Goal: Find specific page/section: Find specific page/section

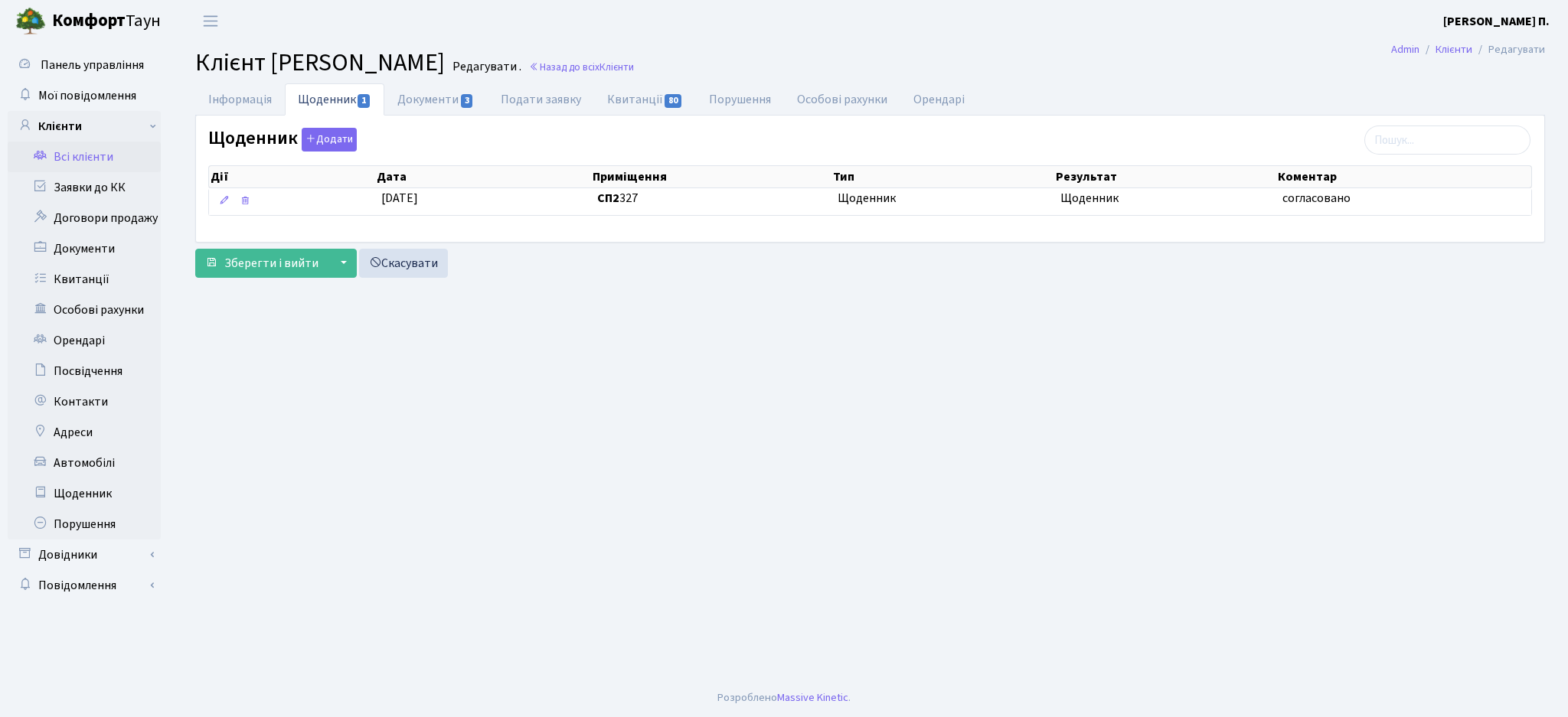
click at [75, 166] on link "Всі клієнти" at bounding box center [84, 157] width 153 height 31
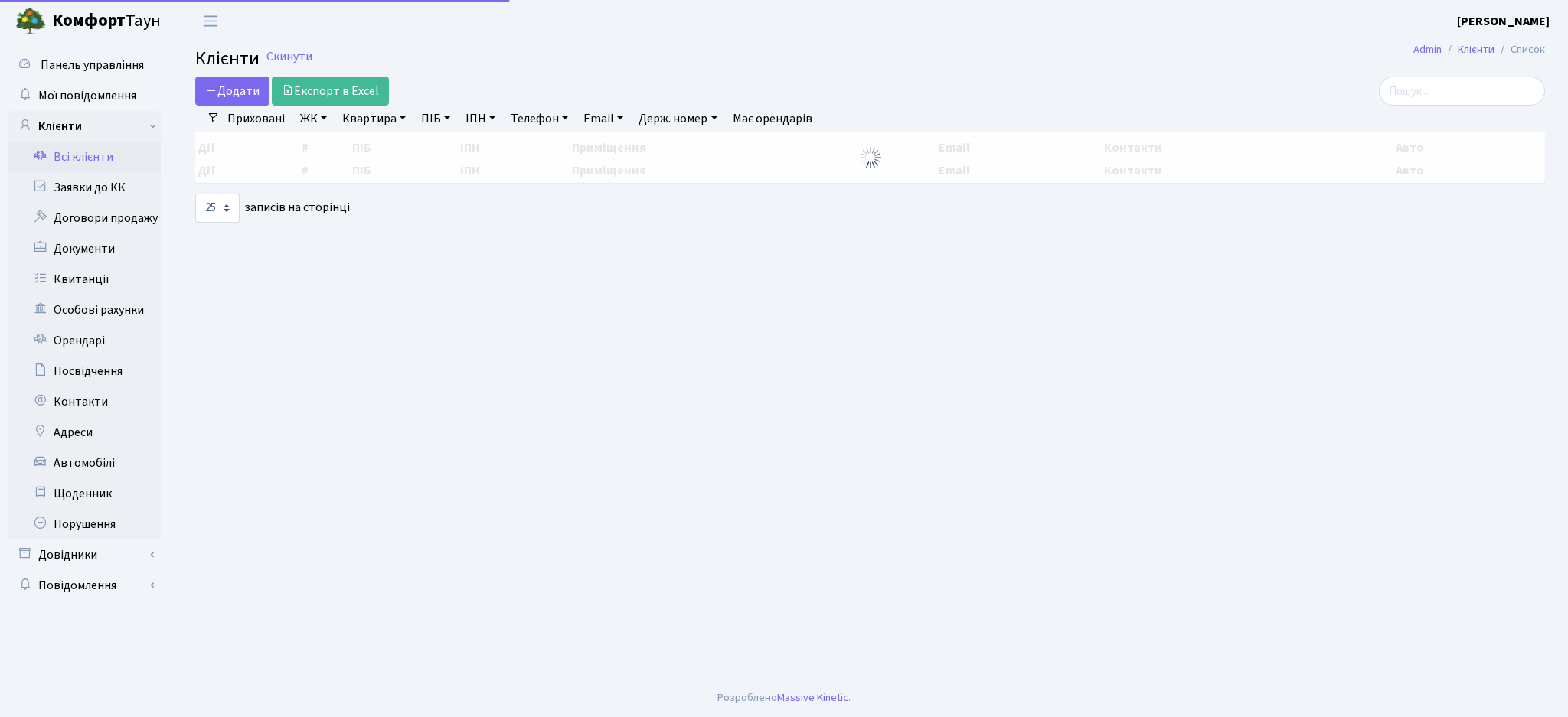
select select "25"
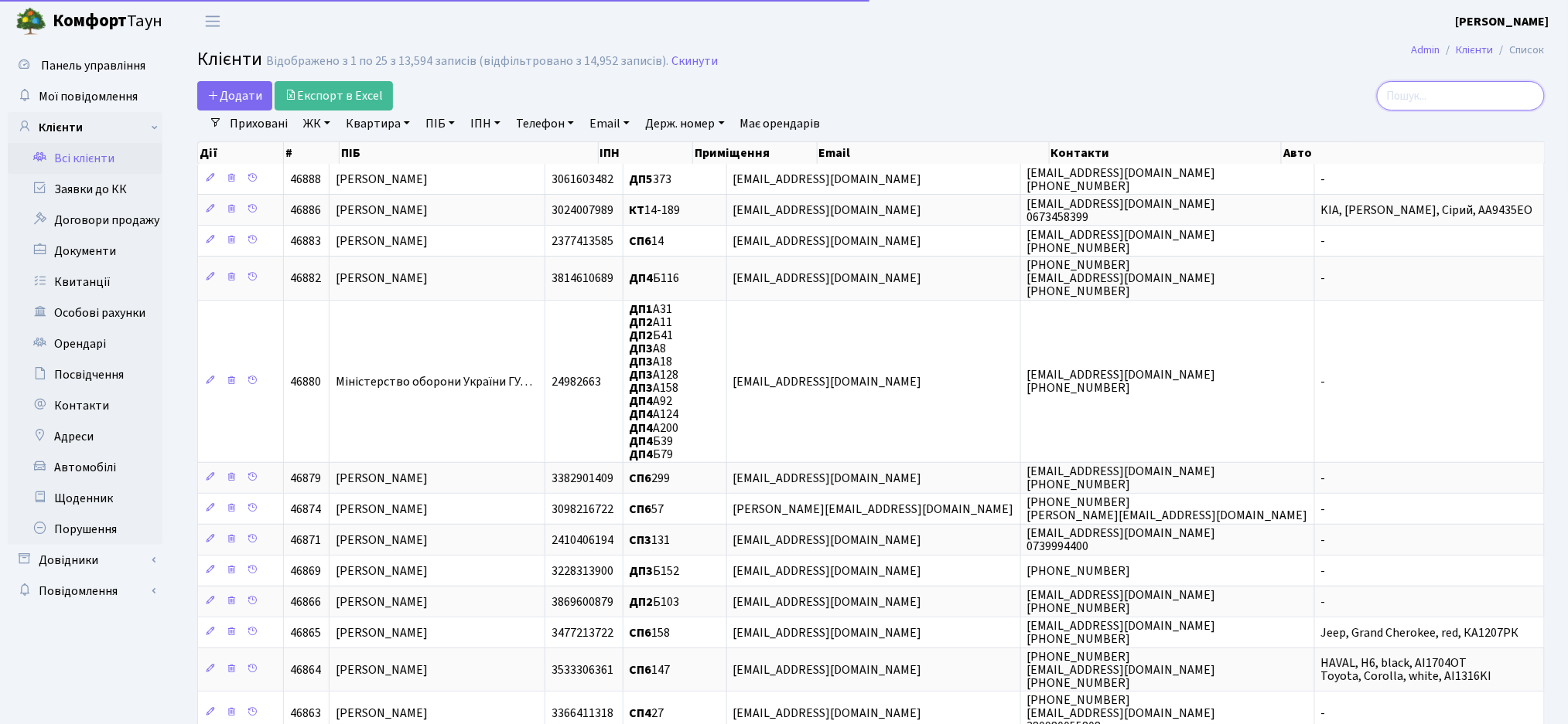
click at [1444, 101] on input "search" at bounding box center [1460, 95] width 168 height 30
paste input "БЕЗПЕКА [GEOGRAPHIC_DATA]"
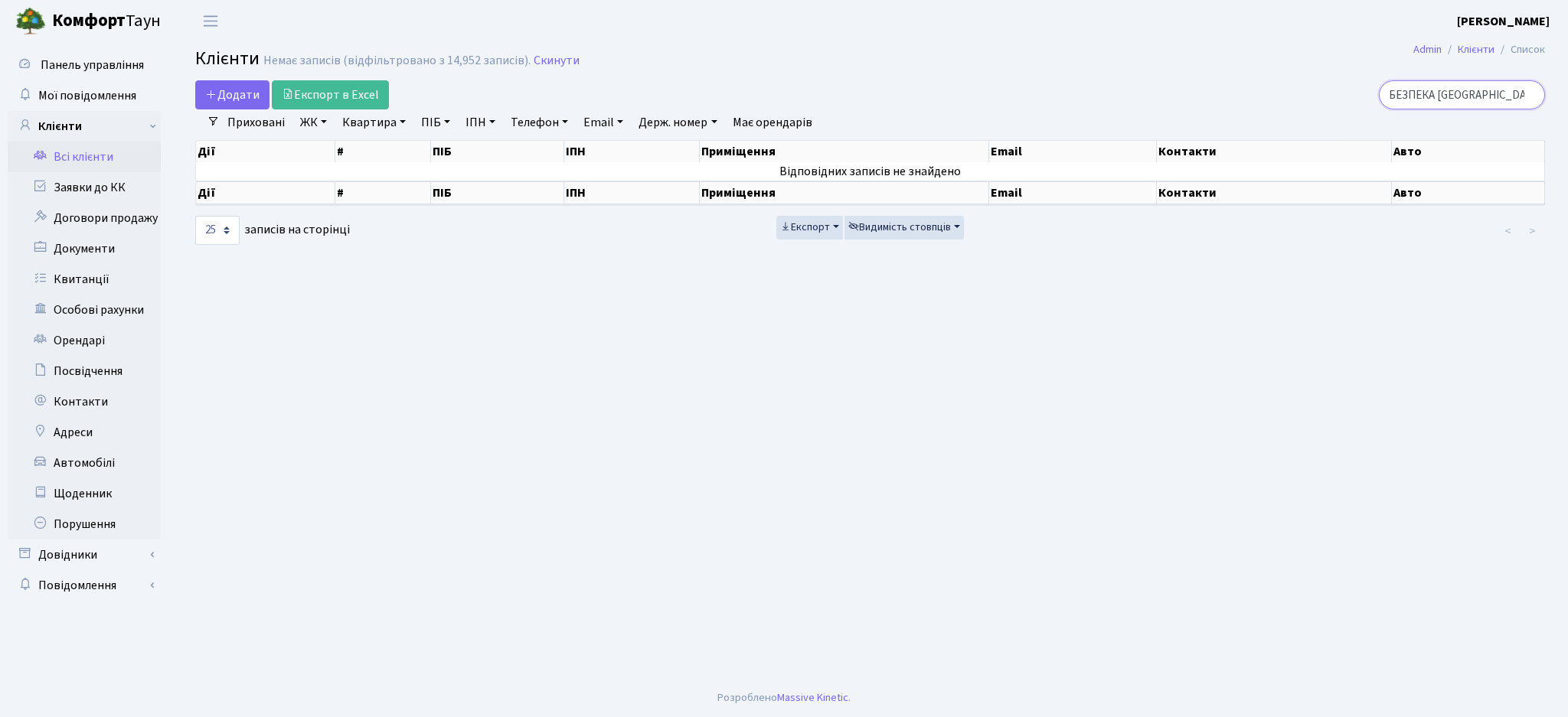
type input "БЕЗПЕКА [GEOGRAPHIC_DATA]"
click at [1533, 95] on input "БЕЗПЕКА [GEOGRAPHIC_DATA]" at bounding box center [1461, 95] width 166 height 29
click at [1528, 93] on input "БЕЗПЕКА [GEOGRAPHIC_DATA]" at bounding box center [1461, 95] width 166 height 29
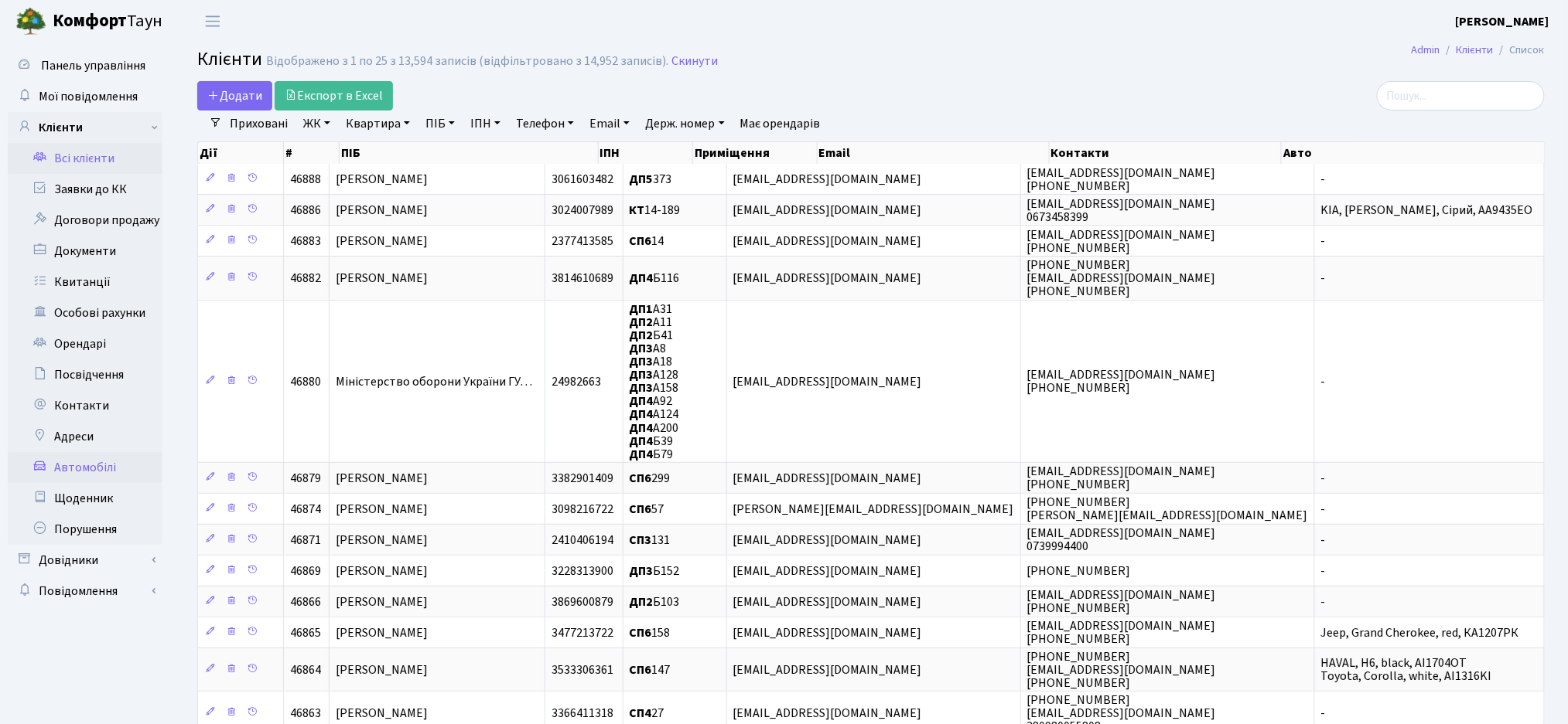
click at [92, 484] on link "Автомобілі" at bounding box center [85, 468] width 155 height 31
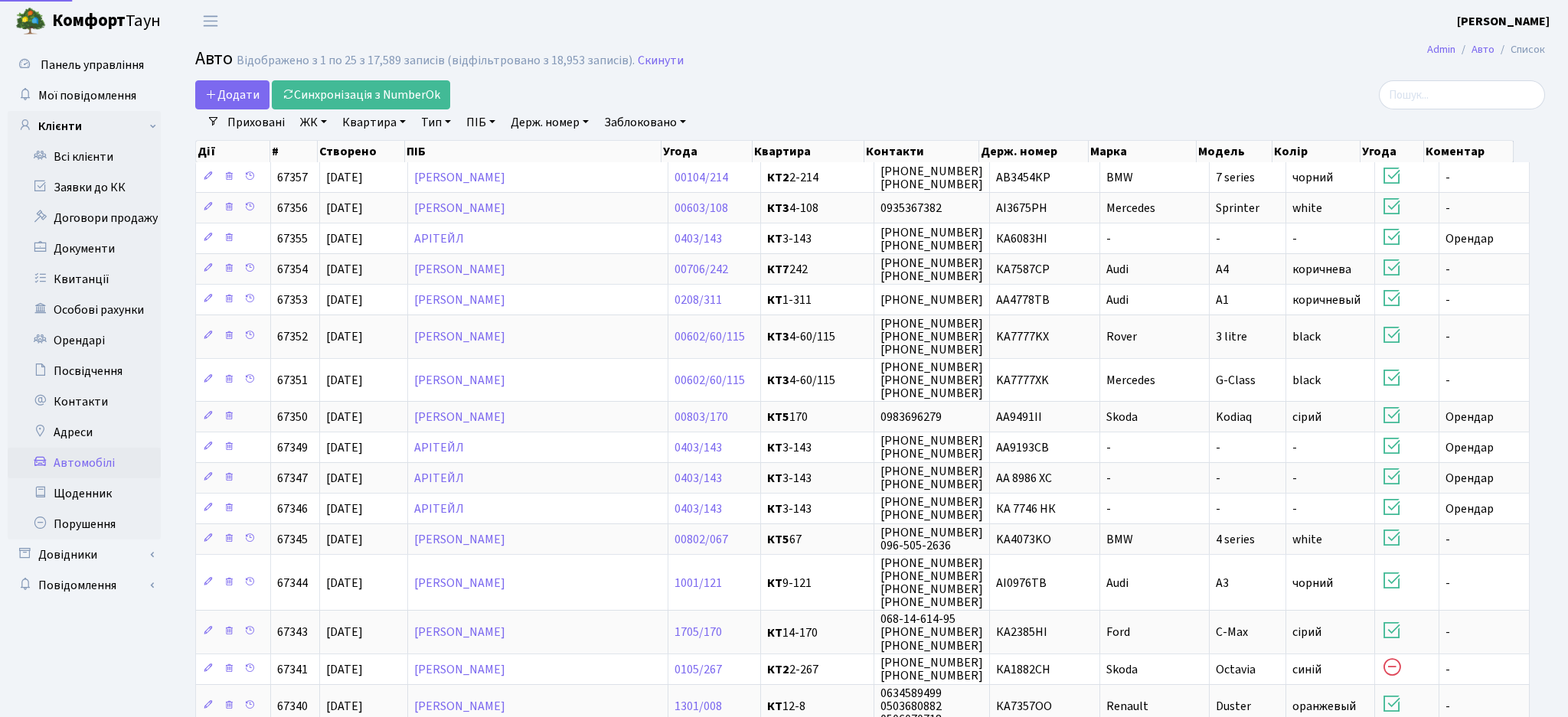
select select "25"
